Goal: Task Accomplishment & Management: Manage account settings

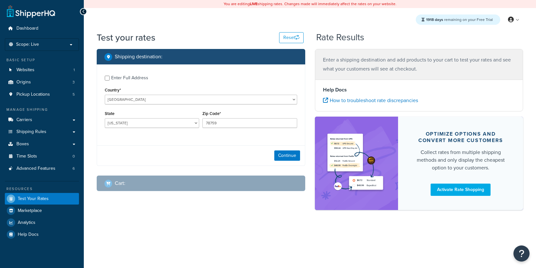
select select "[GEOGRAPHIC_DATA]"
click at [278, 157] on button "Continue" at bounding box center [287, 155] width 26 height 10
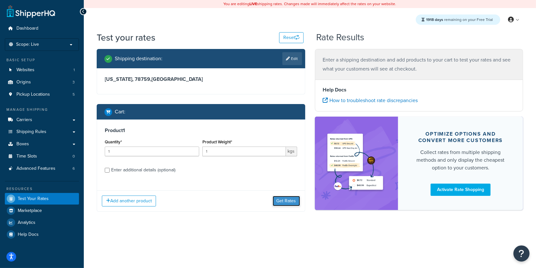
click at [296, 201] on button "Get Rates" at bounding box center [285, 201] width 27 height 10
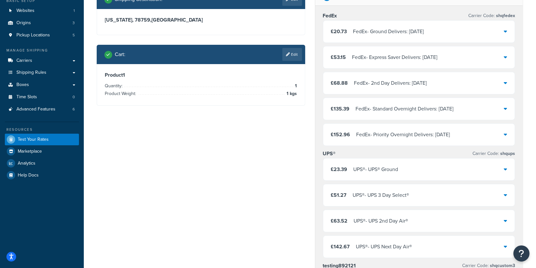
scroll to position [65, 0]
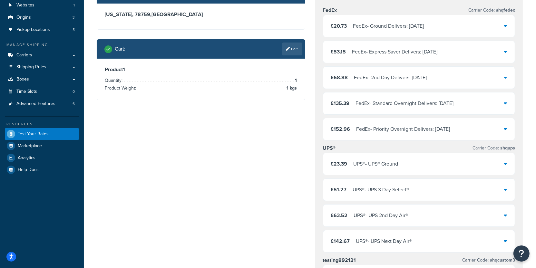
click at [412, 167] on div "£23.39 UPS® - UPS® Ground" at bounding box center [419, 164] width 192 height 22
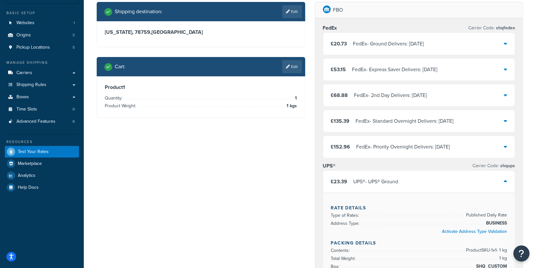
scroll to position [0, 0]
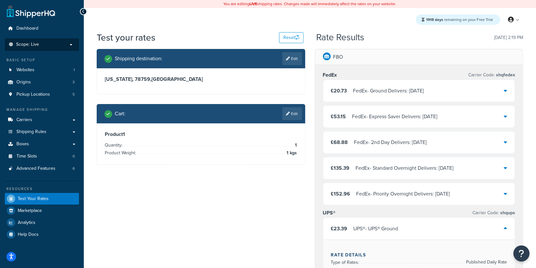
click at [64, 44] on p "Scope: Live" at bounding box center [42, 44] width 68 height 5
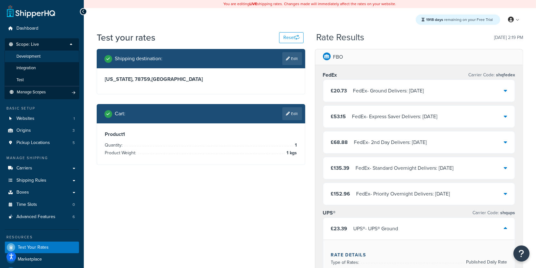
click at [40, 60] on li "Development" at bounding box center [42, 57] width 75 height 12
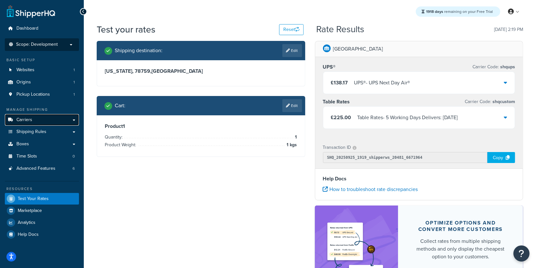
click at [50, 119] on link "Carriers" at bounding box center [42, 120] width 74 height 12
click at [282, 100] on link "Edit" at bounding box center [292, 105] width 20 height 13
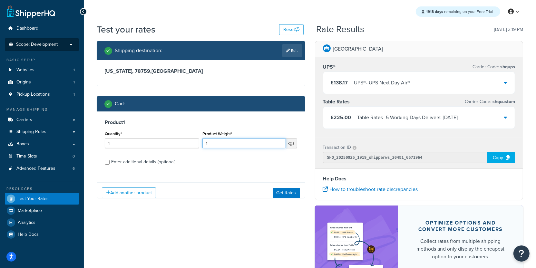
click at [229, 146] on input "1" at bounding box center [243, 143] width 83 height 10
type input "1.1"
click at [284, 191] on button "Get Rates" at bounding box center [285, 193] width 27 height 10
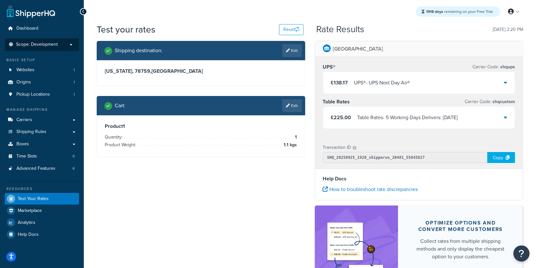
click at [361, 88] on div "£138.17 UPS® - UPS Next Day Air®" at bounding box center [419, 83] width 192 height 22
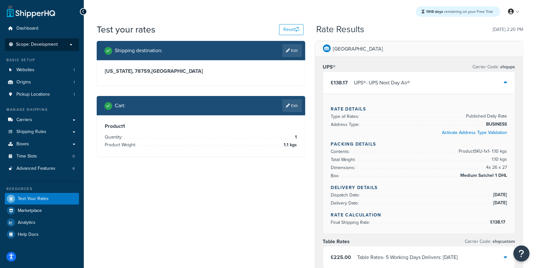
scroll to position [1, 0]
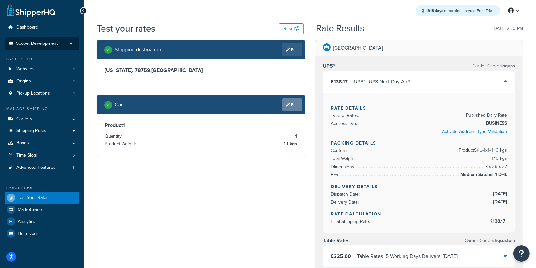
click at [283, 105] on link "Edit" at bounding box center [292, 104] width 20 height 13
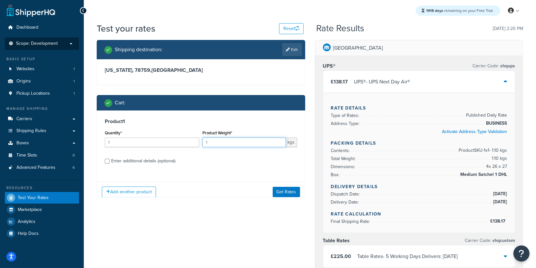
click at [234, 141] on input "1" at bounding box center [243, 143] width 83 height 10
type input "1.6"
click at [276, 192] on button "Get Rates" at bounding box center [285, 192] width 27 height 10
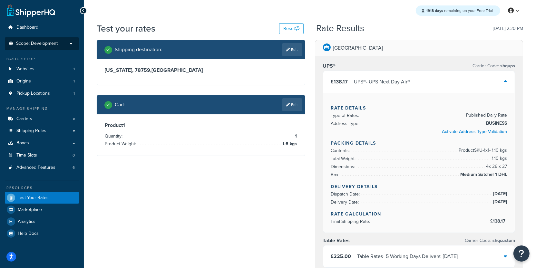
scroll to position [0, 0]
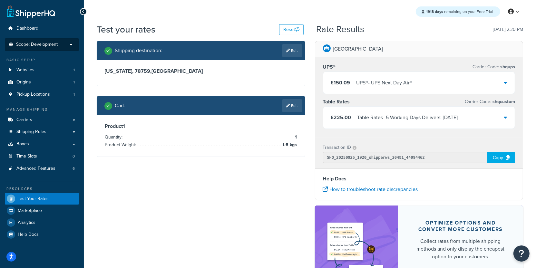
click at [373, 87] on div "UPS® - UPS Next Day Air®" at bounding box center [384, 82] width 56 height 9
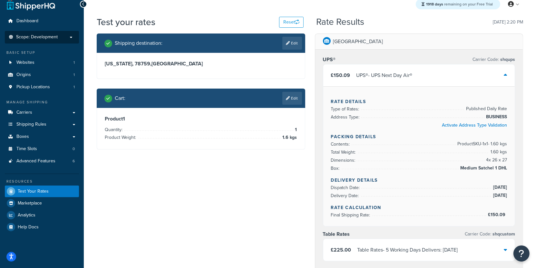
scroll to position [14, 0]
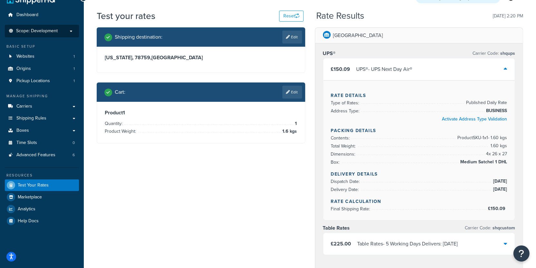
click at [297, 99] on div "Cart : Edit" at bounding box center [201, 91] width 208 height 19
click at [297, 98] on link "Edit" at bounding box center [292, 92] width 20 height 13
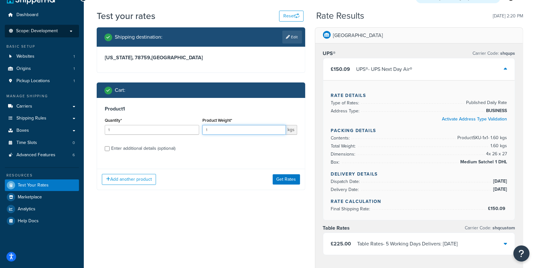
click at [228, 129] on input "1" at bounding box center [243, 130] width 83 height 10
type input "1.9"
click at [281, 180] on button "Get Rates" at bounding box center [285, 179] width 27 height 10
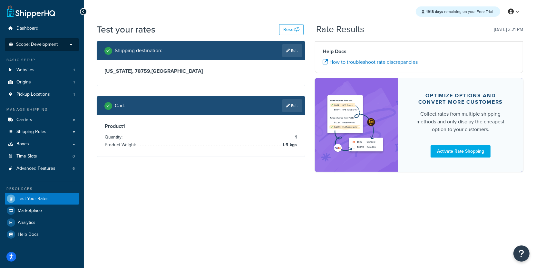
scroll to position [0, 0]
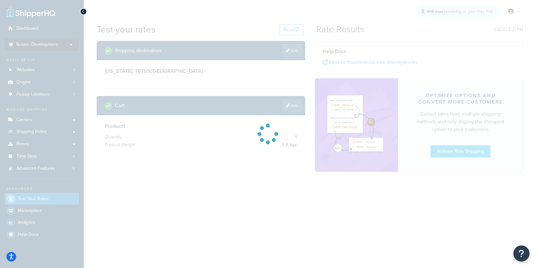
click at [288, 53] on div at bounding box center [268, 134] width 536 height 268
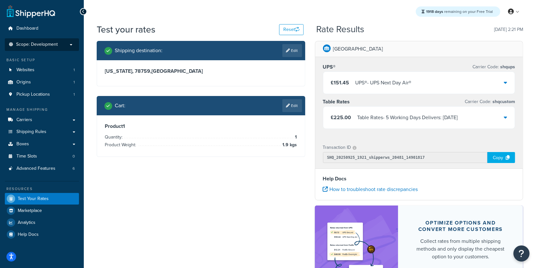
click at [288, 53] on link "Edit" at bounding box center [292, 50] width 20 height 13
select select "TX"
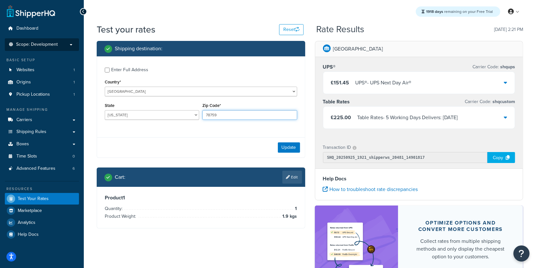
click at [217, 117] on input "78759" at bounding box center [249, 115] width 94 height 10
paste input "3301"
type input "73301"
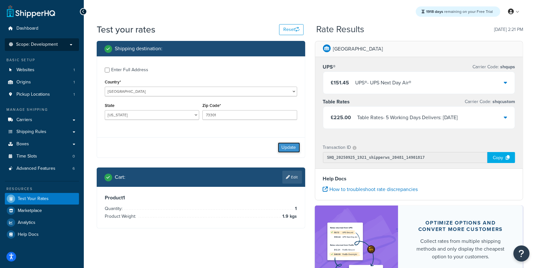
click at [281, 147] on button "Update" at bounding box center [289, 147] width 22 height 10
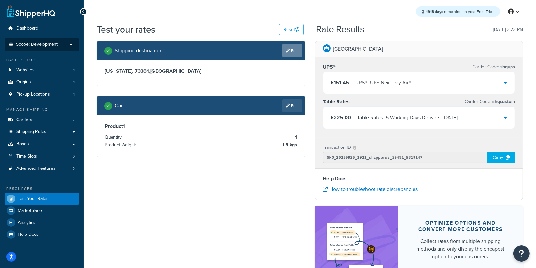
click at [292, 54] on link "Edit" at bounding box center [292, 50] width 20 height 13
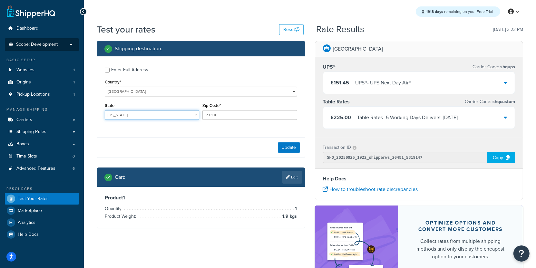
click at [105, 110] on select "Alabama Alaska American Samoa Arizona Arkansas Armed Forces Americas Armed Forc…" at bounding box center [152, 115] width 94 height 10
select select "AL"
click option "[US_STATE]" at bounding box center [0, 0] width 0 height 0
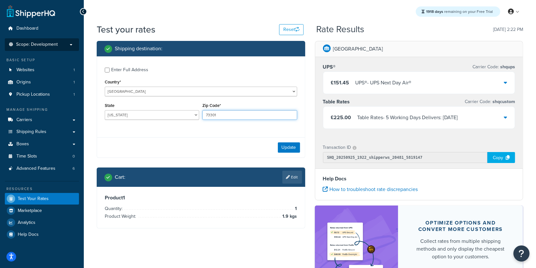
click at [221, 116] on input "73301" at bounding box center [249, 115] width 94 height 10
type input "35005"
click at [288, 150] on button "Update" at bounding box center [289, 147] width 22 height 10
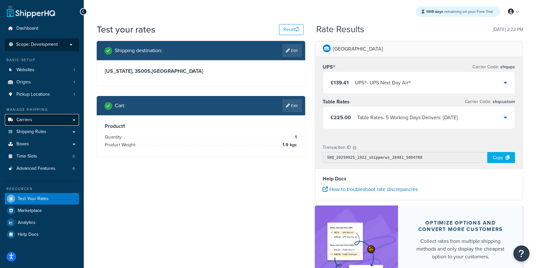
click at [61, 123] on link "Carriers" at bounding box center [42, 120] width 74 height 12
click at [298, 115] on div "Cart : Edit" at bounding box center [201, 105] width 208 height 19
click at [298, 111] on link "Edit" at bounding box center [292, 105] width 20 height 13
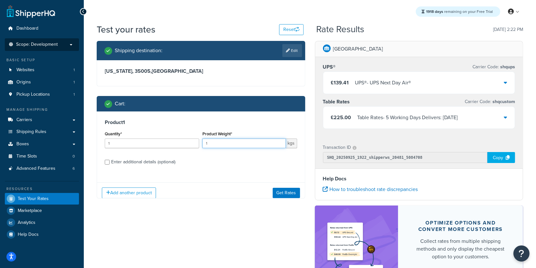
click at [230, 142] on input "1" at bounding box center [243, 143] width 83 height 10
type input "2.1"
click at [285, 194] on button "Get Rates" at bounding box center [285, 193] width 27 height 10
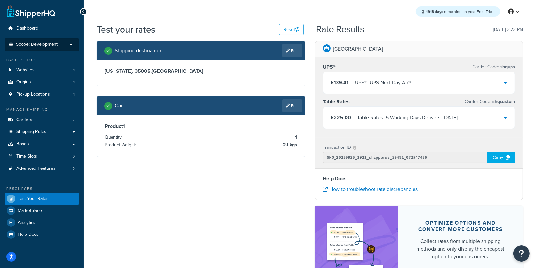
click at [381, 85] on div "UPS® - UPS Next Day Air®" at bounding box center [383, 82] width 56 height 9
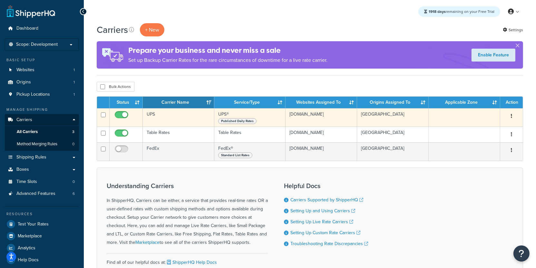
click at [162, 121] on td "UPS" at bounding box center [178, 117] width 71 height 18
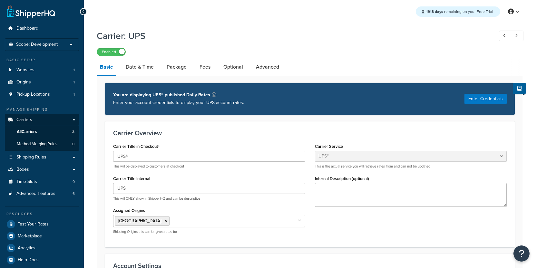
select select "ups"
click at [150, 71] on link "Date & Time" at bounding box center [139, 66] width 34 height 15
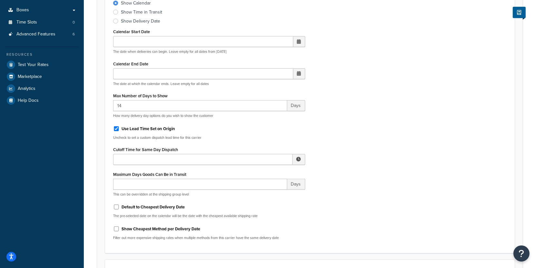
scroll to position [155, 0]
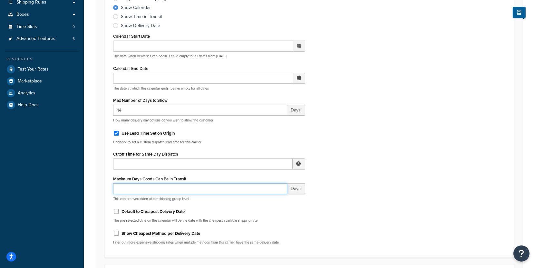
click at [174, 183] on input "Maximum Days Goods Can Be in Transit" at bounding box center [200, 188] width 174 height 11
type input "1"
click at [330, 207] on div "Include Delivery Date Information: No, just show shipping rates Show Calendar S…" at bounding box center [309, 117] width 403 height 266
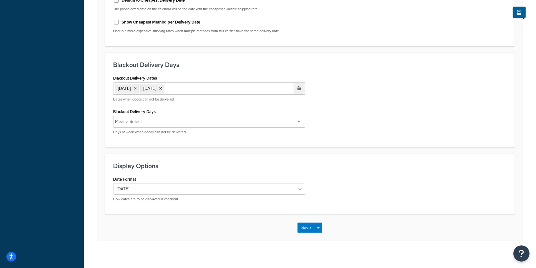
scroll to position [362, 0]
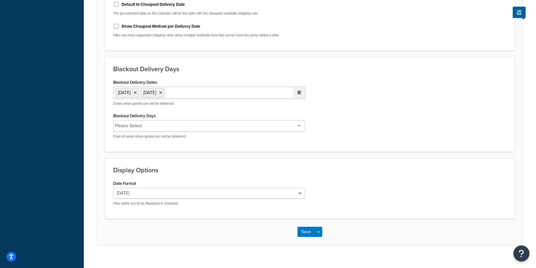
click at [177, 120] on ul "Please Select" at bounding box center [209, 126] width 192 height 12
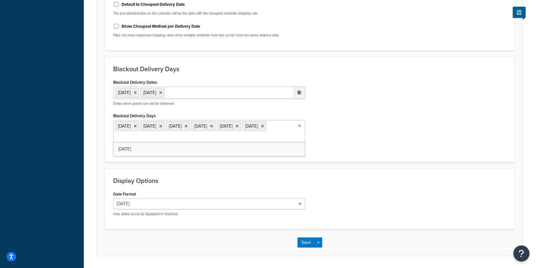
click at [347, 169] on div "Display Options Date Format Thu 25 Sept 25/09/2025 25 Sept 2025 Thu, 25 Sept 20…" at bounding box center [309, 199] width 409 height 61
click at [319, 238] on button "Save Dropdown" at bounding box center [318, 242] width 8 height 10
click at [340, 160] on div "Blackout Delivery Days Blackout Delivery Dates 25 Dec 2025 26 Dec 2025 ‹ Decemb…" at bounding box center [309, 109] width 409 height 105
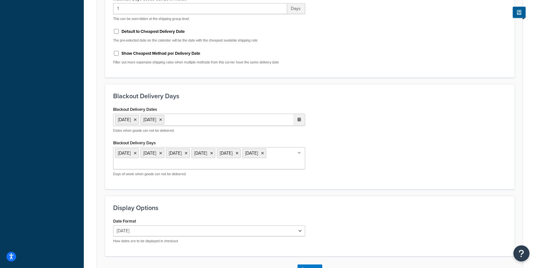
scroll to position [381, 0]
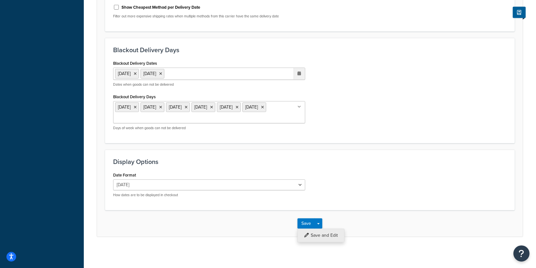
click at [335, 232] on button "Save and Edit" at bounding box center [320, 236] width 47 height 14
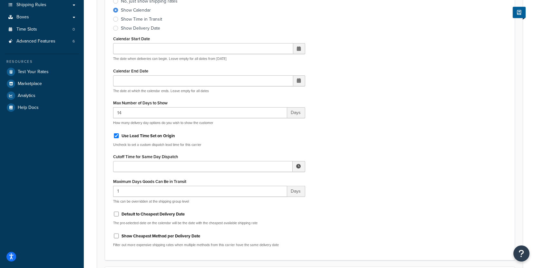
scroll to position [0, 0]
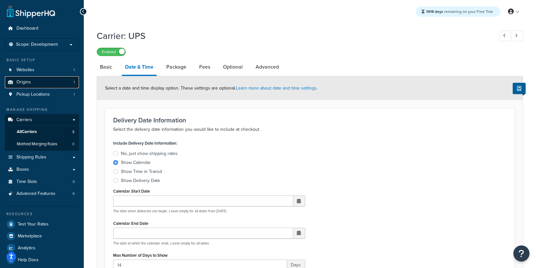
click at [51, 80] on link "Origins 1" at bounding box center [42, 82] width 74 height 12
click at [172, 71] on link "Package" at bounding box center [176, 66] width 26 height 15
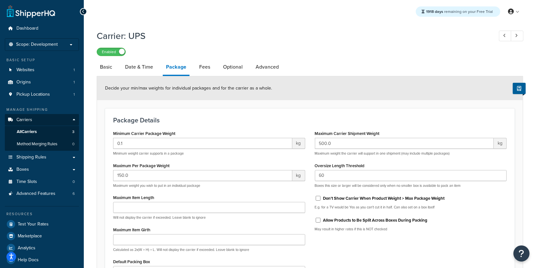
click at [232, 77] on div "Decide your min/max weights for individual packages and for the carrier as a wh…" at bounding box center [309, 88] width 425 height 24
click at [233, 72] on link "Optional" at bounding box center [233, 66] width 26 height 15
select select "business"
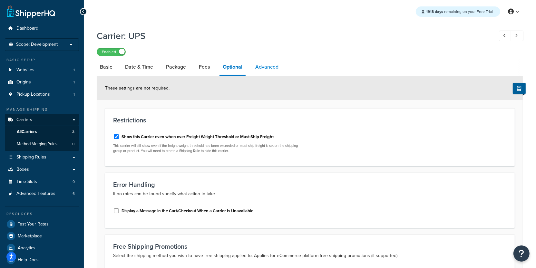
click at [271, 62] on link "Advanced" at bounding box center [267, 66] width 30 height 15
select select "false"
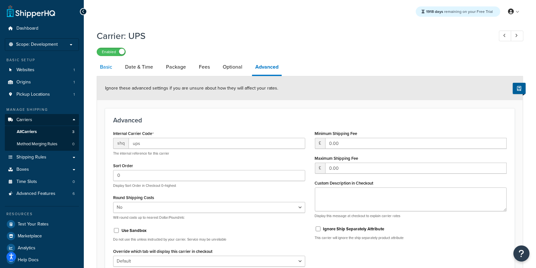
click at [115, 69] on link "Basic" at bounding box center [106, 66] width 19 height 15
select select "ups"
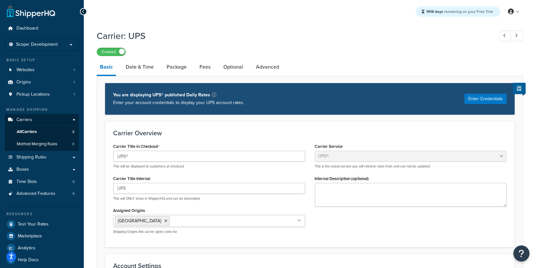
scroll to position [9, 0]
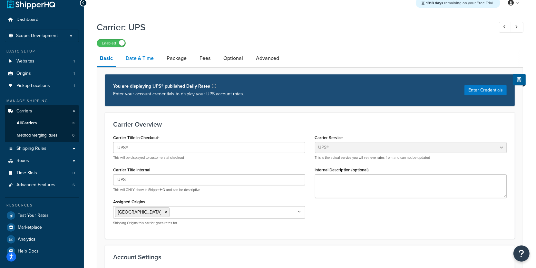
click at [143, 62] on link "Date & Time" at bounding box center [139, 58] width 34 height 15
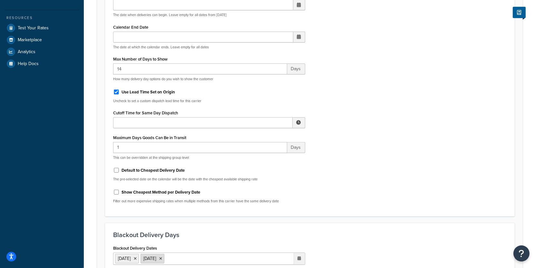
scroll to position [235, 0]
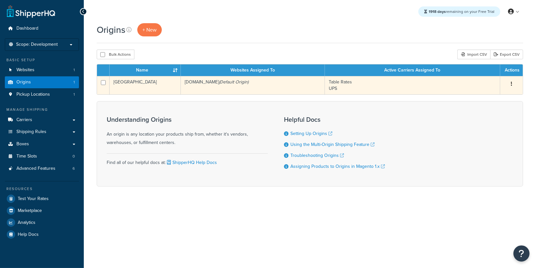
click at [162, 87] on td "[GEOGRAPHIC_DATA]" at bounding box center [144, 85] width 71 height 18
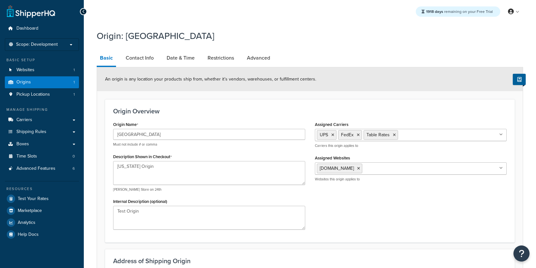
select select "38"
click at [176, 63] on link "Date & Time" at bounding box center [180, 57] width 34 height 15
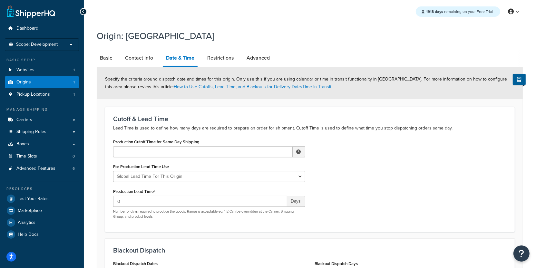
scroll to position [158, 0]
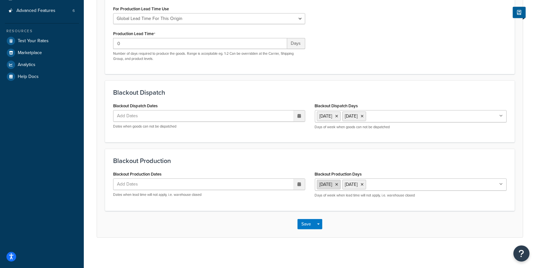
click at [338, 185] on icon at bounding box center [336, 185] width 3 height 4
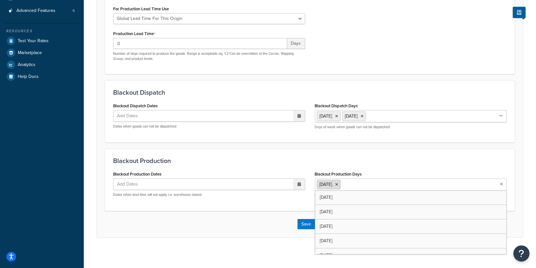
click at [338, 184] on icon at bounding box center [336, 185] width 3 height 4
click at [327, 161] on h3 "Blackout Production" at bounding box center [309, 161] width 393 height 7
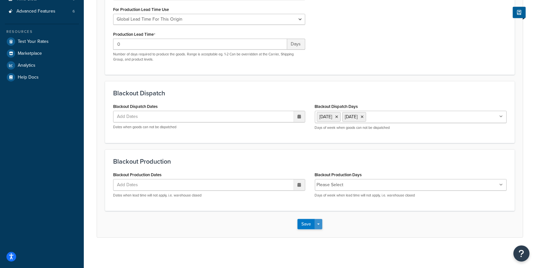
click at [322, 223] on button "Save Dropdown" at bounding box center [318, 224] width 8 height 10
click at [322, 236] on button "Save and Edit" at bounding box center [328, 236] width 62 height 14
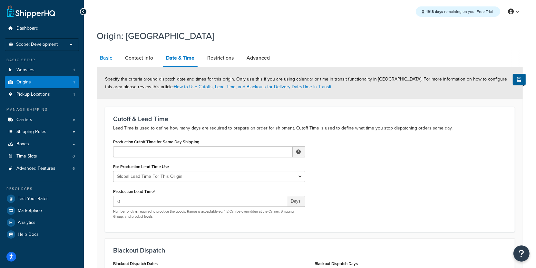
click at [112, 55] on link "Basic" at bounding box center [106, 57] width 19 height 15
select select "38"
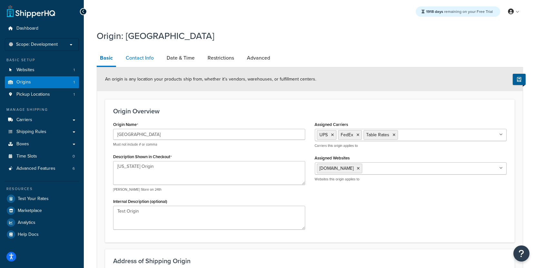
click at [149, 62] on link "Contact Info" at bounding box center [139, 57] width 34 height 15
select select "order_placed"
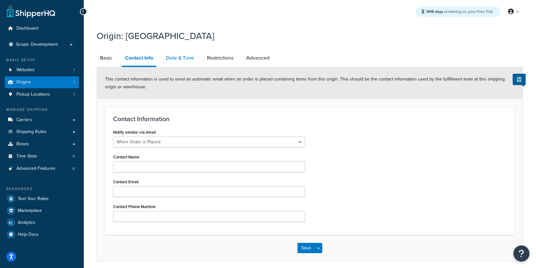
click at [175, 62] on link "Date & Time" at bounding box center [180, 57] width 34 height 15
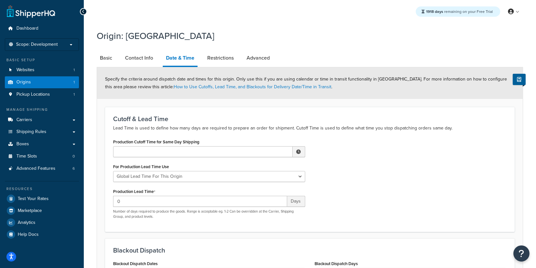
click at [204, 61] on li "Date & Time" at bounding box center [183, 58] width 41 height 17
click at [210, 61] on link "Restrictions" at bounding box center [220, 57] width 33 height 15
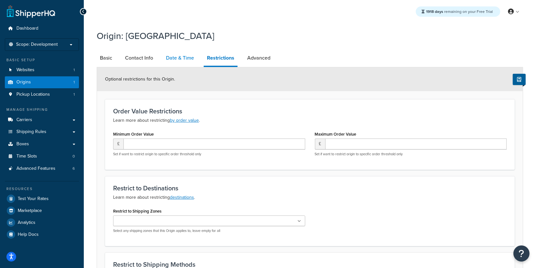
click at [171, 57] on link "Date & Time" at bounding box center [180, 57] width 34 height 15
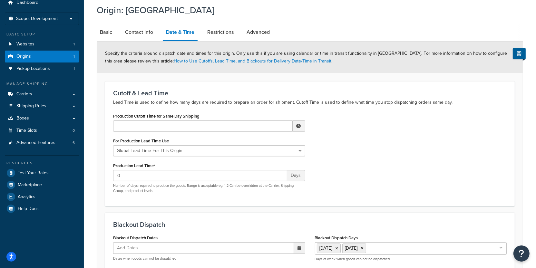
scroll to position [1, 0]
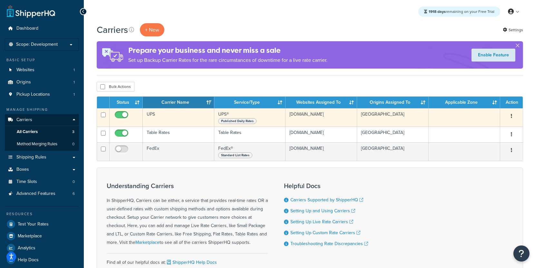
click at [170, 120] on td "UPS" at bounding box center [178, 117] width 71 height 18
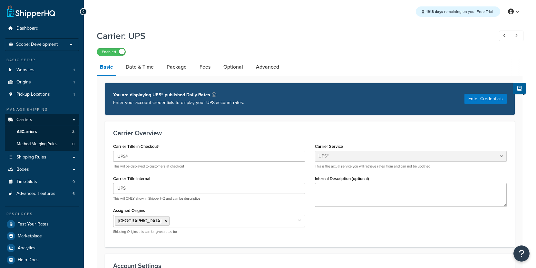
select select "ups"
click at [146, 72] on link "Date & Time" at bounding box center [139, 66] width 34 height 15
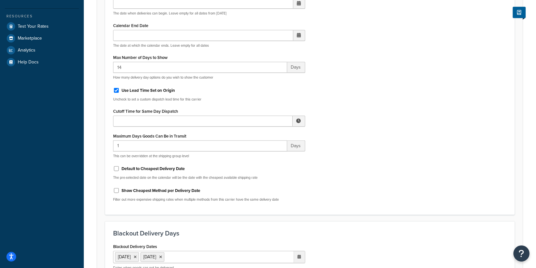
scroll to position [204, 0]
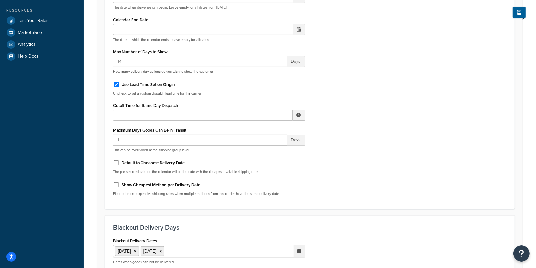
click at [153, 163] on label "Default to Cheapest Delivery Date" at bounding box center [152, 163] width 63 height 6
click at [119, 163] on input "Default to Cheapest Delivery Date" at bounding box center [116, 162] width 6 height 5
checkbox input "true"
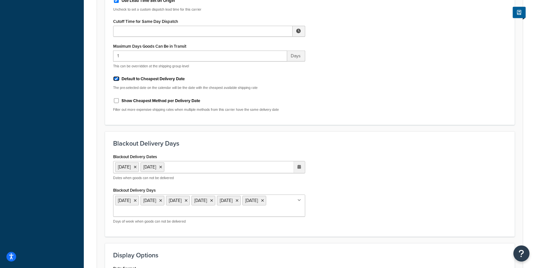
scroll to position [381, 0]
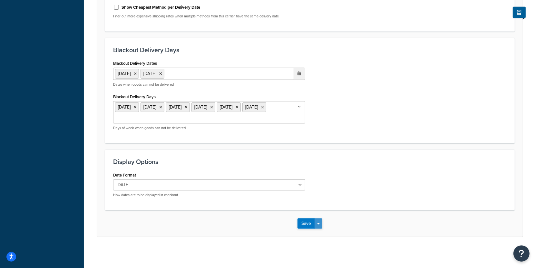
click at [319, 226] on button "Save Dropdown" at bounding box center [318, 223] width 8 height 10
click at [319, 233] on button "Save and Edit" at bounding box center [320, 236] width 47 height 14
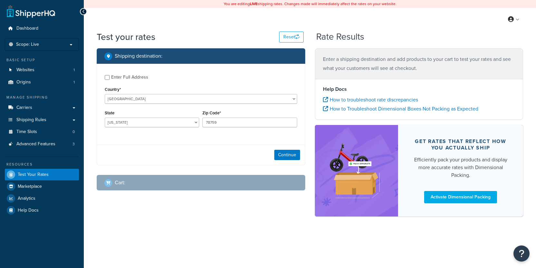
select select "[GEOGRAPHIC_DATA]"
click at [49, 110] on link "Carriers" at bounding box center [42, 108] width 74 height 12
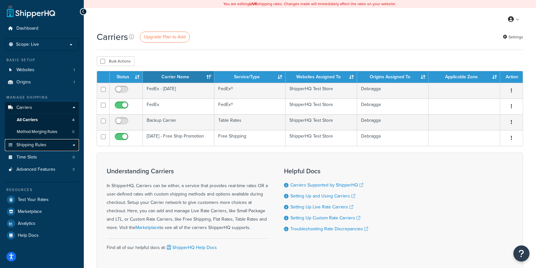
click at [55, 141] on link "Shipping Rules" at bounding box center [42, 145] width 74 height 12
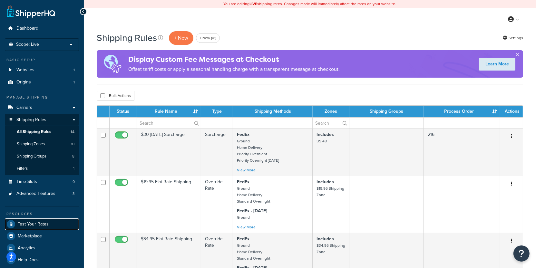
click at [62, 222] on link "Test Your Rates" at bounding box center [42, 224] width 74 height 12
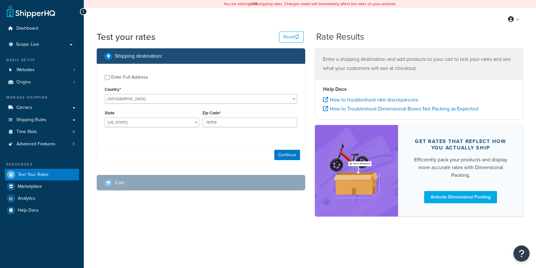
select select "TX"
click at [283, 152] on button "Continue" at bounding box center [287, 155] width 26 height 10
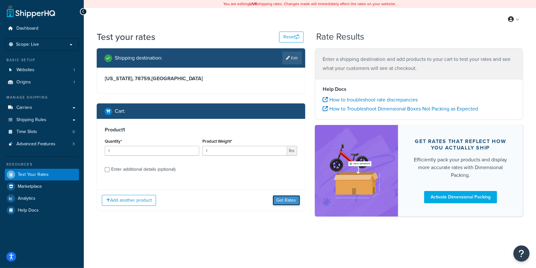
click at [286, 199] on button "Get Rates" at bounding box center [285, 200] width 27 height 10
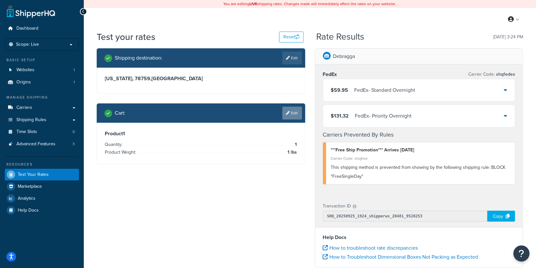
click at [291, 113] on link "Edit" at bounding box center [292, 113] width 20 height 13
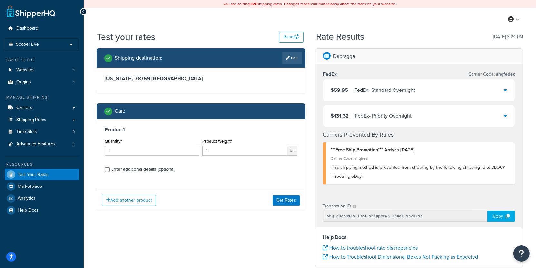
click at [138, 170] on div "Enter additional details (optional)" at bounding box center [143, 169] width 64 height 9
click at [109, 170] on input "Enter additional details (optional)" at bounding box center [107, 169] width 5 height 5
checkbox input "true"
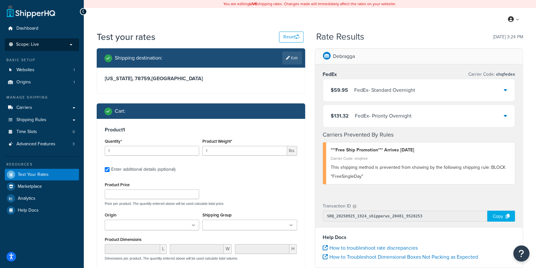
click at [34, 48] on li "Scope: Live" at bounding box center [42, 44] width 74 height 13
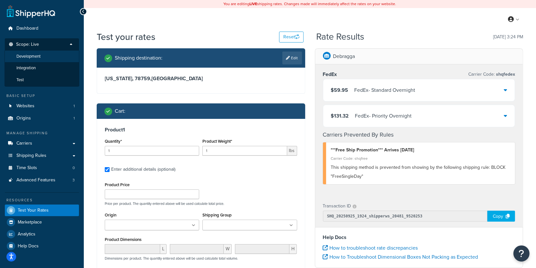
click at [42, 61] on li "Development" at bounding box center [42, 57] width 75 height 12
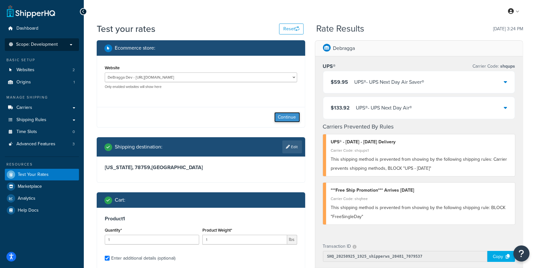
click at [290, 118] on button "Continue" at bounding box center [287, 117] width 26 height 10
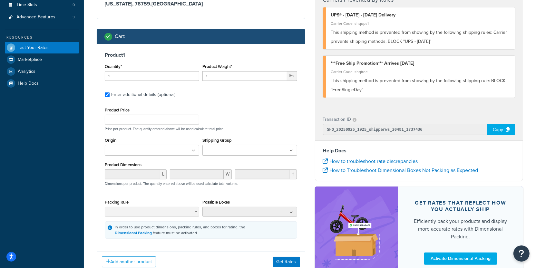
scroll to position [166, 0]
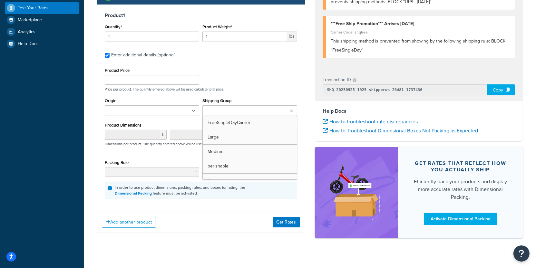
click at [213, 115] on input "Shipping Group" at bounding box center [232, 111] width 57 height 7
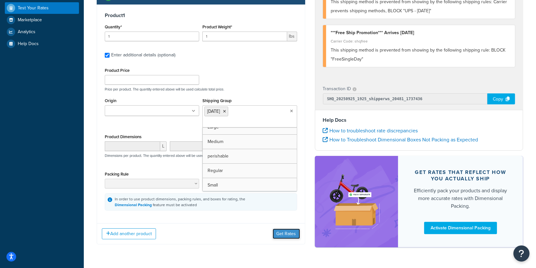
click at [288, 239] on button "Get Rates" at bounding box center [285, 234] width 27 height 10
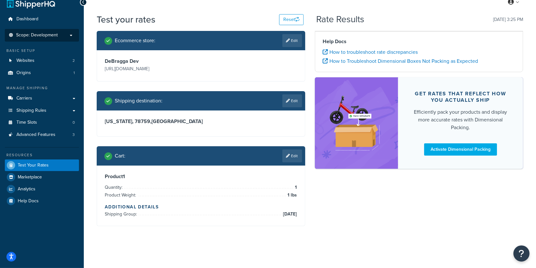
scroll to position [18, 0]
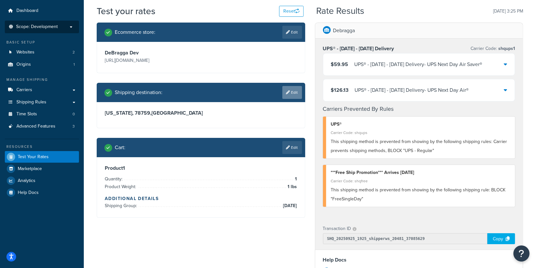
click at [296, 97] on link "Edit" at bounding box center [292, 92] width 20 height 13
select select "TX"
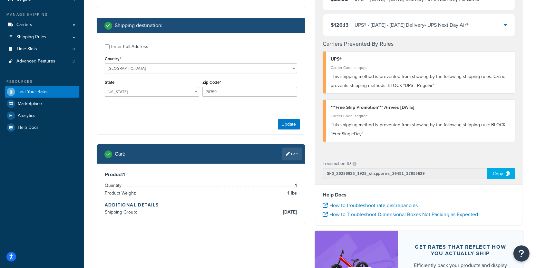
scroll to position [85, 0]
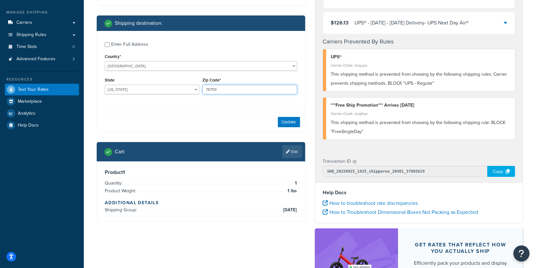
click at [222, 94] on input "78759" at bounding box center [249, 90] width 94 height 10
type input "91125"
click at [105, 85] on select "Alabama Alaska American Samoa Arizona Arkansas Armed Forces Americas Armed Forc…" at bounding box center [152, 90] width 94 height 10
select select "CA"
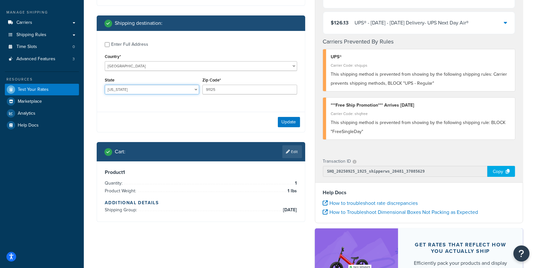
click option "California" at bounding box center [0, 0] width 0 height 0
click at [287, 127] on button "Update" at bounding box center [289, 122] width 22 height 10
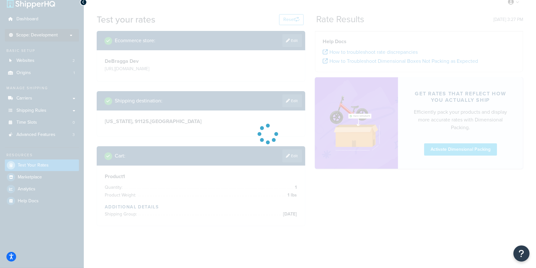
scroll to position [18, 0]
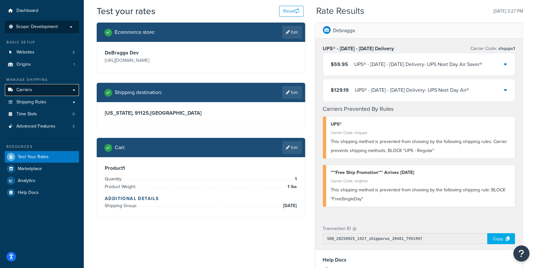
click at [55, 90] on link "Carriers" at bounding box center [42, 90] width 74 height 12
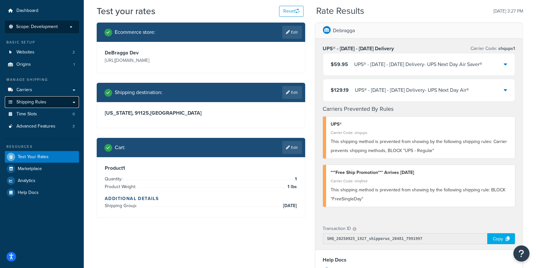
click at [52, 106] on link "Shipping Rules" at bounding box center [42, 102] width 74 height 12
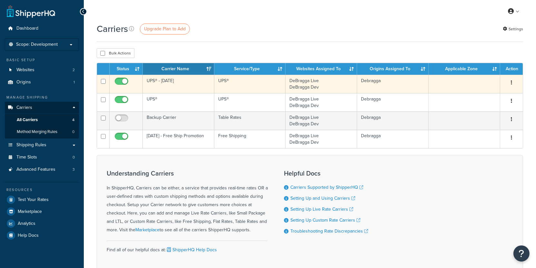
click at [170, 91] on td "UPS® - [DATE]" at bounding box center [178, 84] width 71 height 18
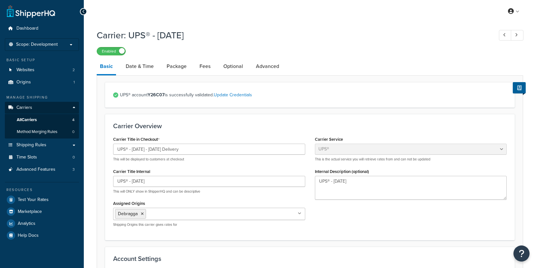
select select "ups"
click at [57, 147] on link "Shipping Rules" at bounding box center [42, 145] width 74 height 12
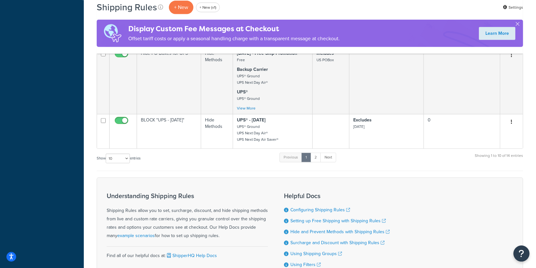
scroll to position [477, 0]
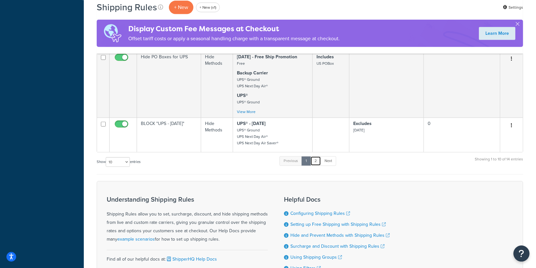
click at [319, 164] on link "2" at bounding box center [315, 161] width 11 height 10
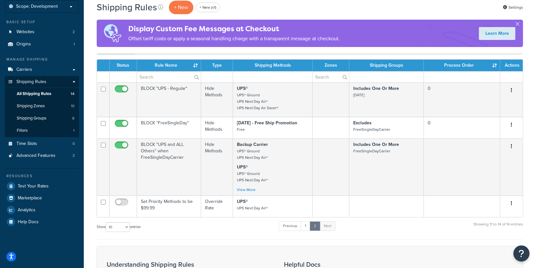
scroll to position [37, 0]
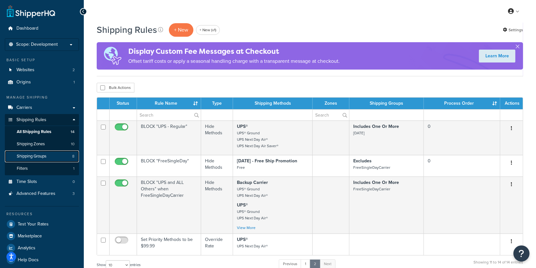
click at [43, 152] on link "Shipping Groups 8" at bounding box center [42, 156] width 74 height 12
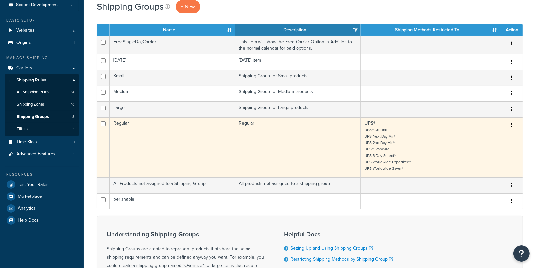
scroll to position [43, 0]
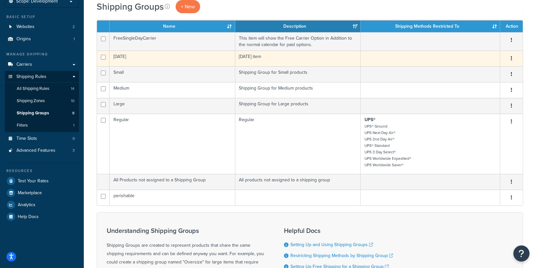
click at [198, 62] on td "[DATE]" at bounding box center [172, 59] width 126 height 16
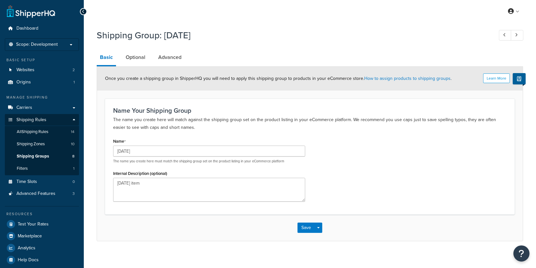
click at [142, 49] on div "Shipping Group: [DATE] Basic Optional Advanced Learn More Once you create a shi…" at bounding box center [310, 133] width 426 height 215
click at [142, 67] on div "Learn More Once you create a shipping group in ShipperHQ you will need to apply…" at bounding box center [310, 153] width 426 height 175
click at [141, 59] on link "Optional" at bounding box center [135, 57] width 26 height 15
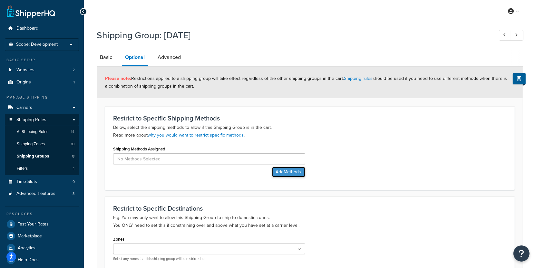
click at [281, 174] on button "Add Methods" at bounding box center [288, 172] width 33 height 10
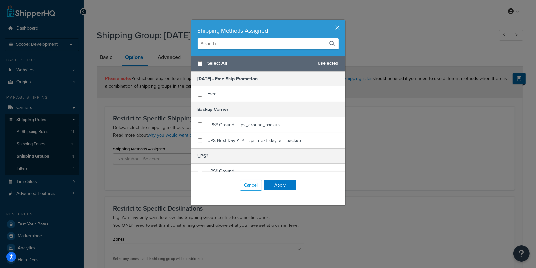
click at [343, 21] on button "button" at bounding box center [344, 21] width 2 height 2
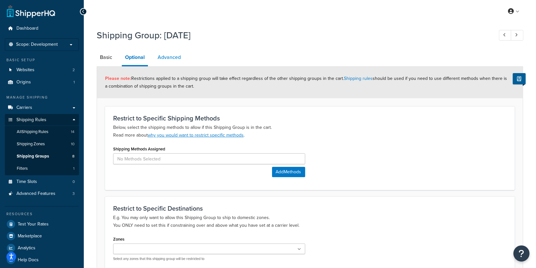
click at [171, 58] on link "Advanced" at bounding box center [169, 57] width 30 height 15
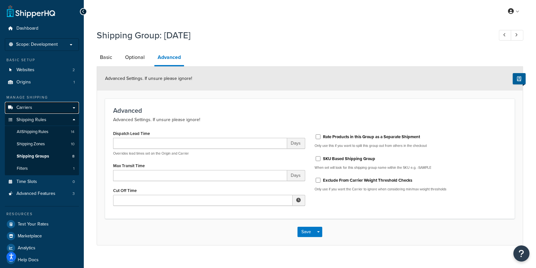
click at [66, 110] on link "Carriers" at bounding box center [42, 108] width 74 height 12
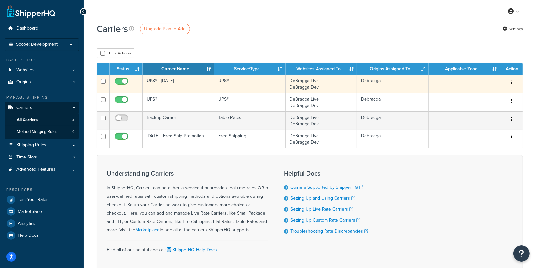
click at [172, 85] on td "UPS® - [DATE]" at bounding box center [178, 84] width 71 height 18
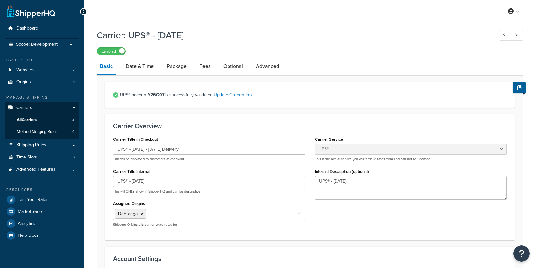
select select "ups"
click at [151, 70] on link "Date & Time" at bounding box center [139, 66] width 34 height 15
select select "yMd"
